Goal: Transaction & Acquisition: Purchase product/service

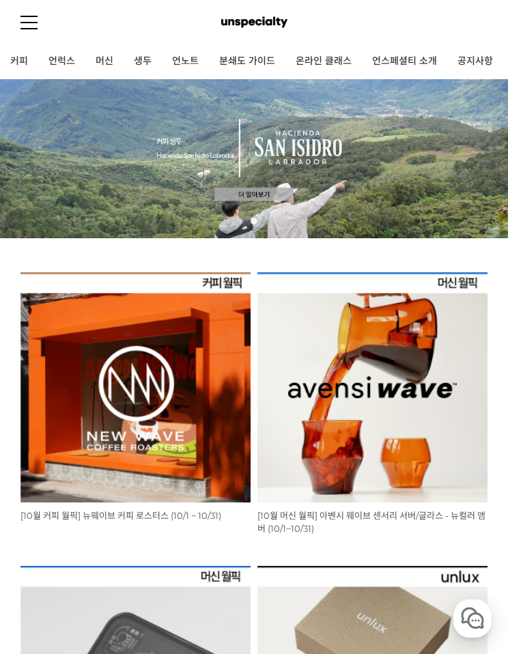
click at [109, 58] on link "머신" at bounding box center [104, 61] width 38 height 34
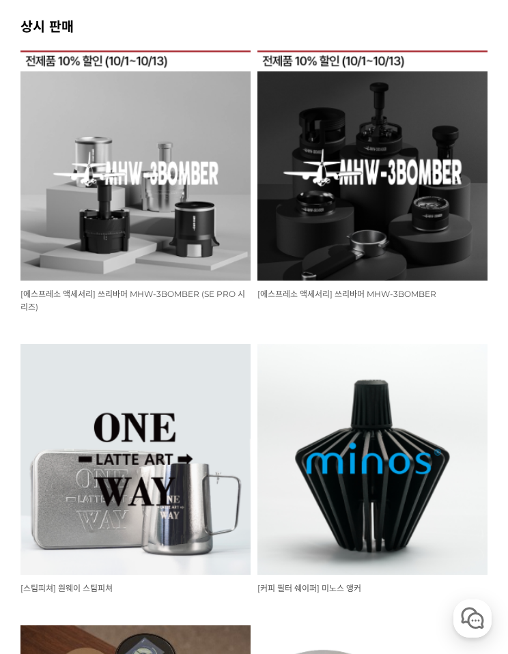
scroll to position [452, 0]
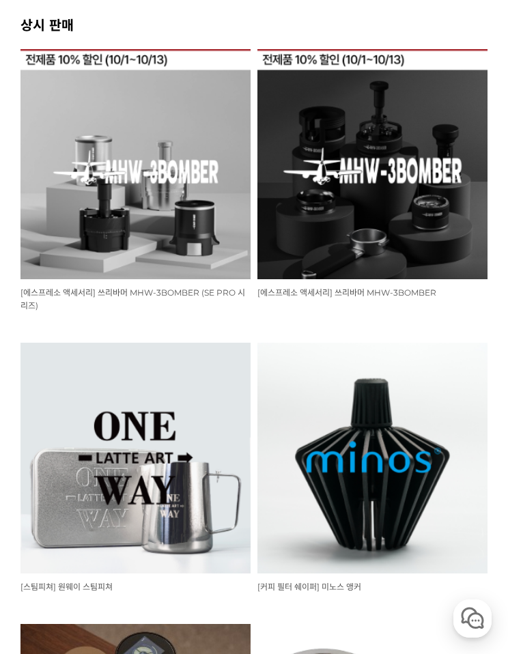
click at [424, 141] on img at bounding box center [372, 164] width 230 height 230
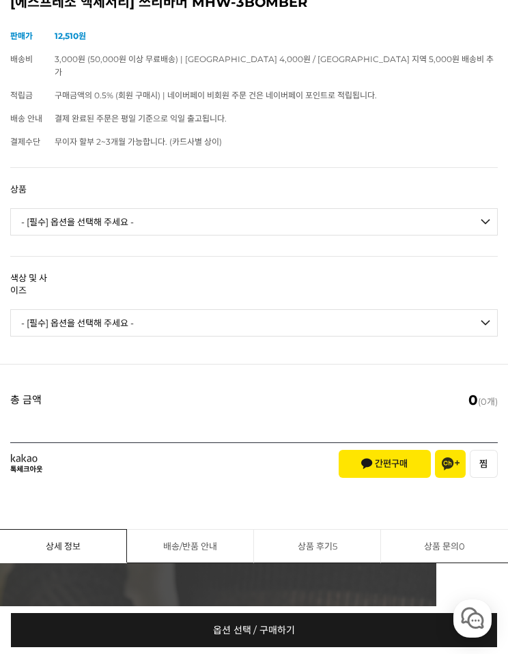
scroll to position [603, 0]
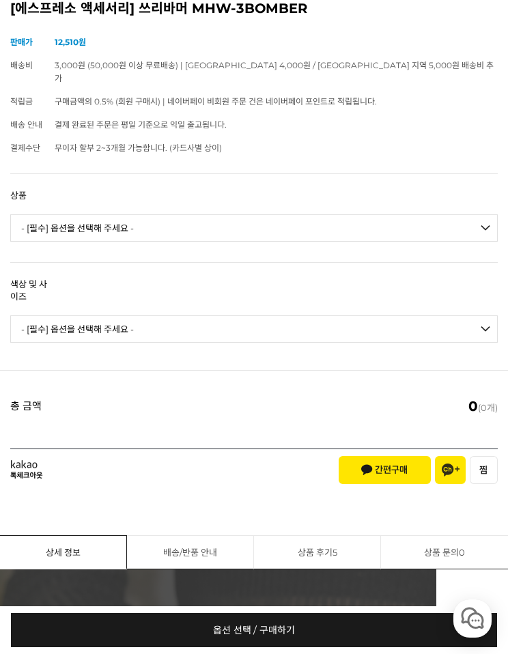
click at [52, 214] on select "- [필수] 옵션을 선택해 주세요 - ------------------- 라이트닝 니들 디스트리뷰터 2.0 사이클론 니들 디스트리뷰터 [품절]…" at bounding box center [253, 227] width 487 height 27
select select "임팩트 탬퍼"
click at [44, 315] on select "- [필수] 옵션을 선택해 주세요 - ------------------- 리플형 / 53.35mm 리플형 / 58.35mm 플랫형 / 58.3…" at bounding box center [253, 328] width 487 height 27
select select "리플형 / 53.35mm"
select select "*"
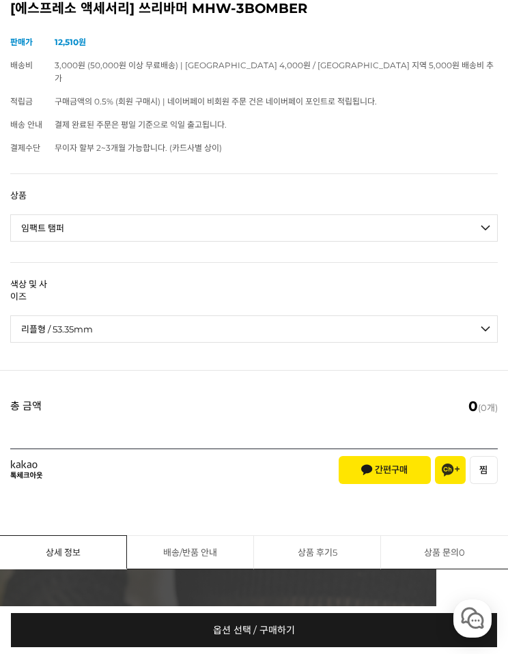
select select "*"
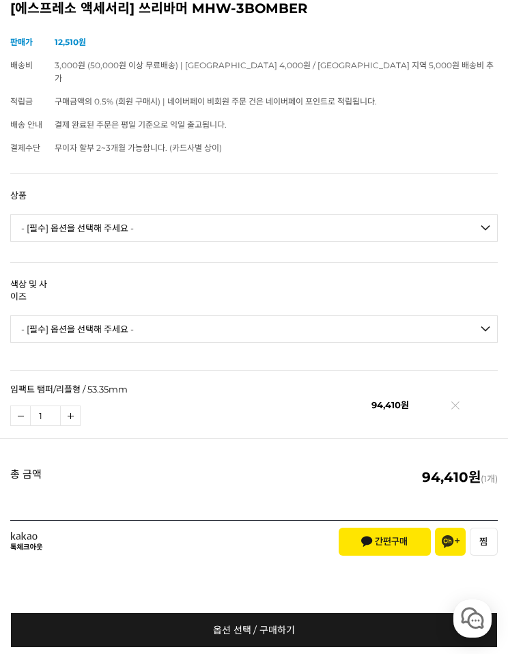
click at [454, 405] on img at bounding box center [455, 409] width 8 height 8
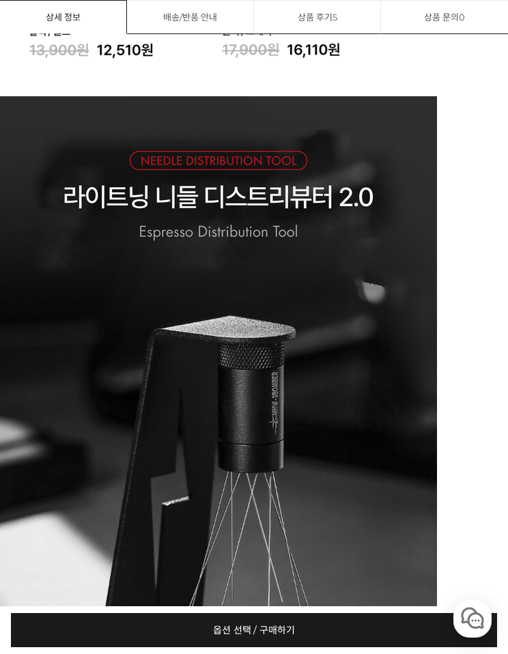
scroll to position [5675, 0]
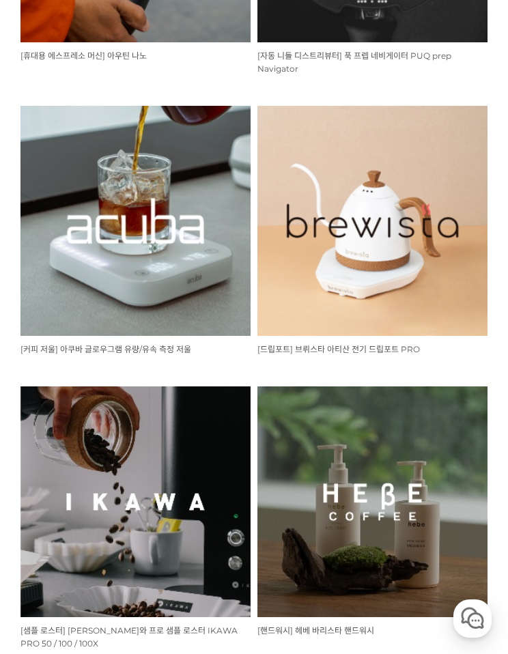
scroll to position [1558, 0]
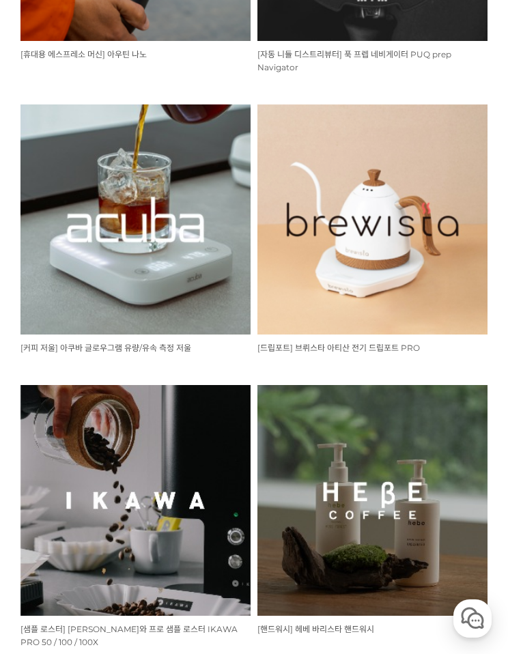
click at [443, 134] on img at bounding box center [372, 219] width 230 height 230
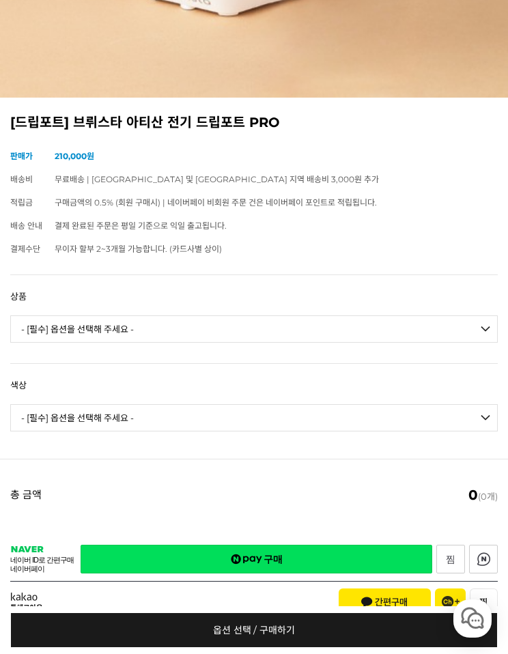
scroll to position [483, 0]
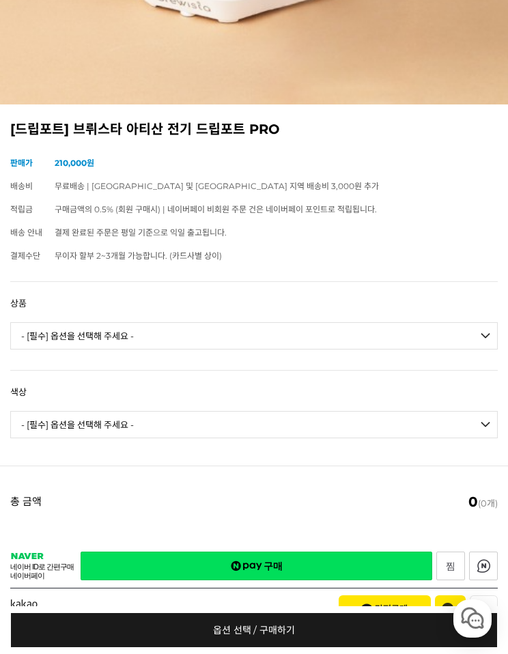
click at [43, 333] on select "- [필수] 옵션을 선택해 주세요 - ------------------- 브뤼스타 아티산 전기 드립포트 PRO 600mL 브뤼스타 아티산 전기…" at bounding box center [253, 335] width 487 height 27
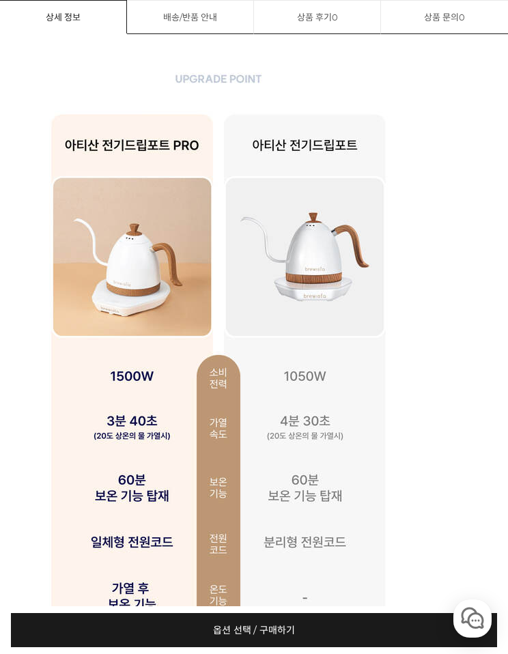
scroll to position [3637, 0]
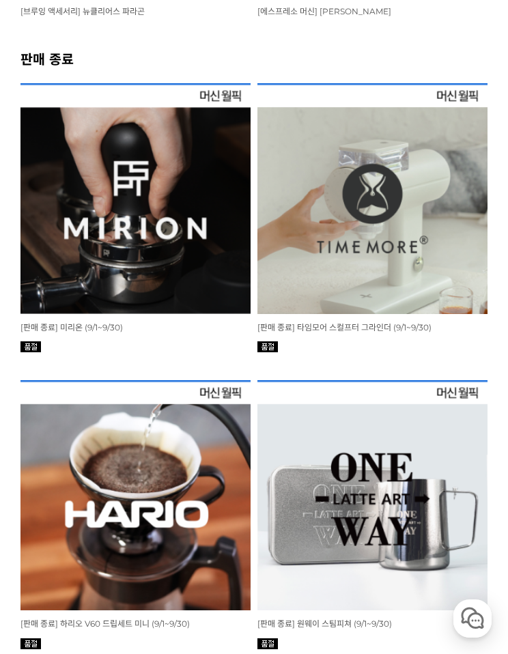
scroll to position [3045, 0]
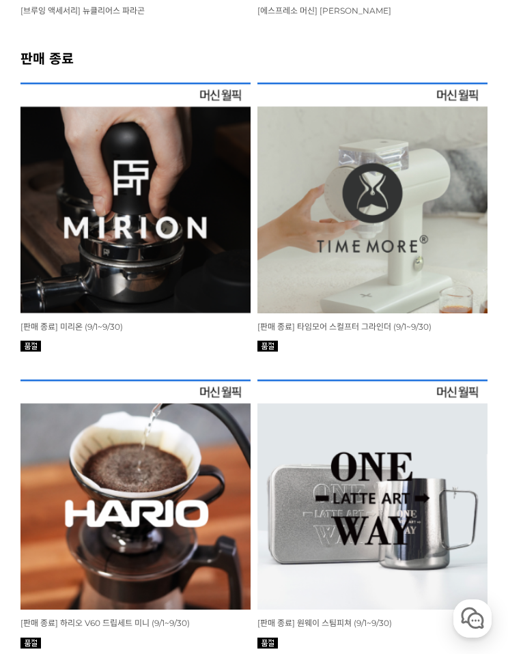
click at [450, 125] on img at bounding box center [372, 198] width 230 height 230
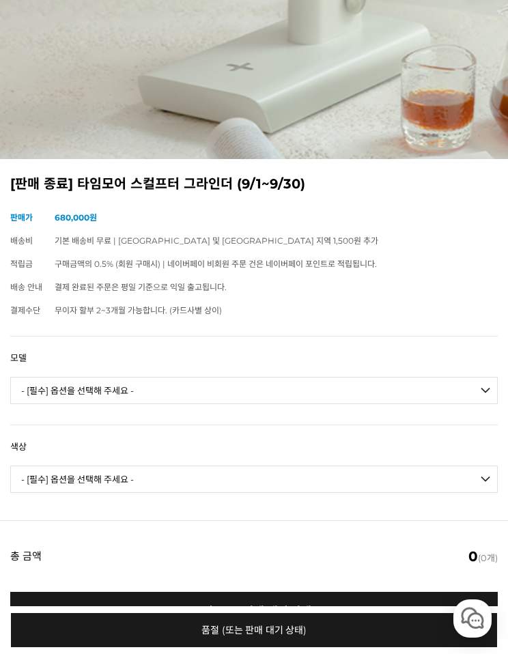
scroll to position [459, 0]
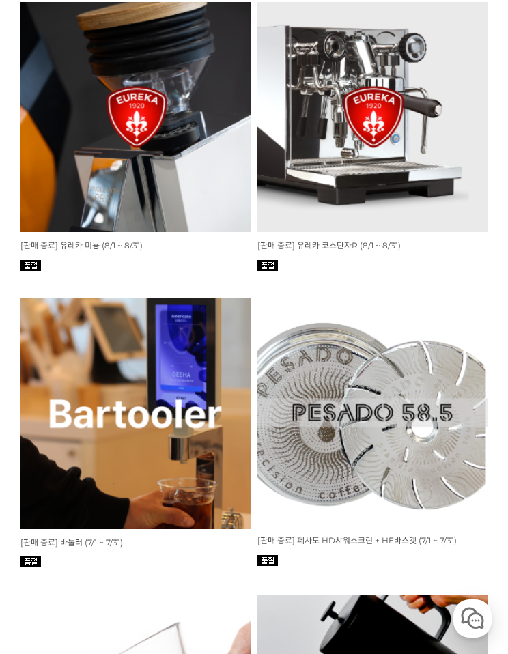
scroll to position [4016, 0]
